Goal: Task Accomplishment & Management: Manage account settings

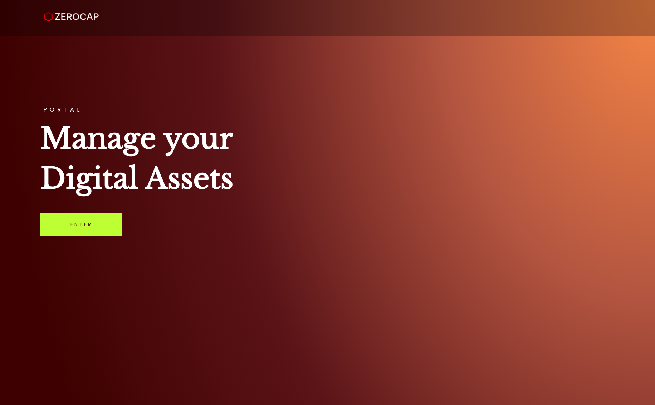
click at [87, 225] on link "Enter" at bounding box center [81, 225] width 82 height 24
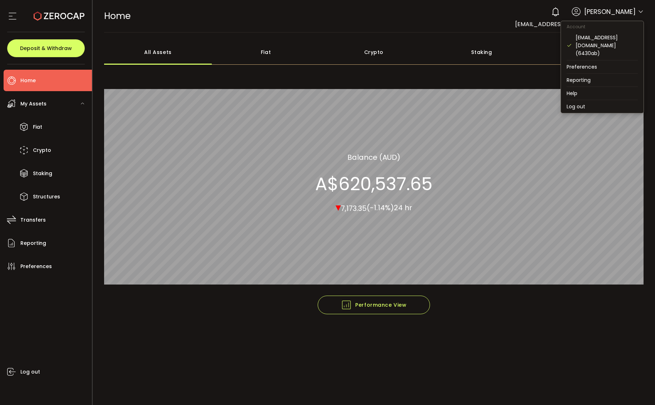
click at [640, 12] on icon at bounding box center [641, 12] width 6 height 6
click at [582, 100] on li "Log out" at bounding box center [602, 106] width 83 height 13
